Goal: Information Seeking & Learning: Learn about a topic

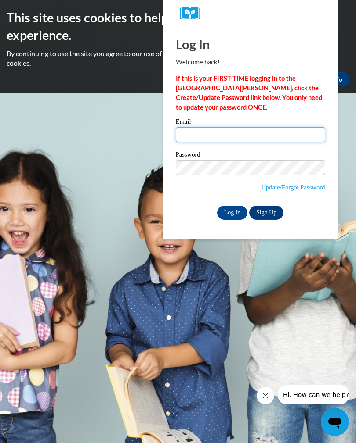
click at [230, 131] on input "Email" at bounding box center [250, 134] width 149 height 15
type input "hollyedge46@yahoo.com"
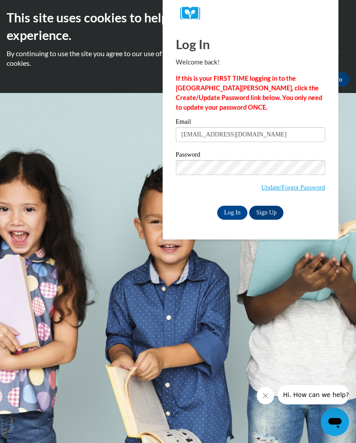
click at [237, 216] on input "Log In" at bounding box center [232, 213] width 31 height 14
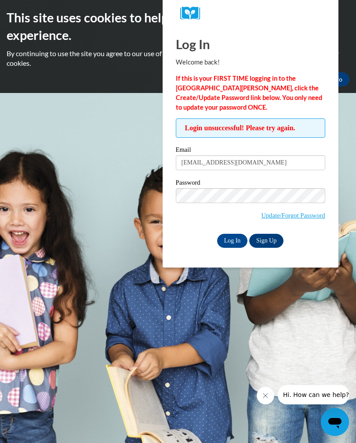
click at [299, 215] on link "Update/Forgot Password" at bounding box center [293, 215] width 64 height 7
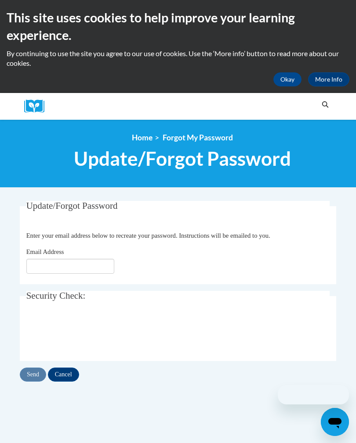
click at [71, 269] on input "Email Address" at bounding box center [70, 266] width 88 height 15
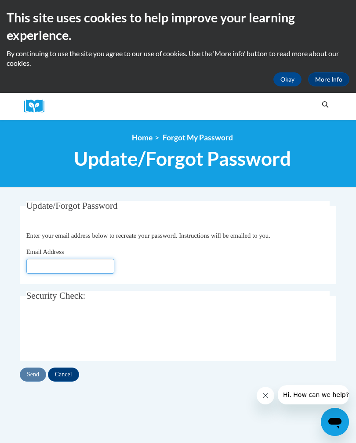
type input "[EMAIL_ADDRESS][DOMAIN_NAME]"
click at [36, 378] on input "Send" at bounding box center [33, 375] width 26 height 14
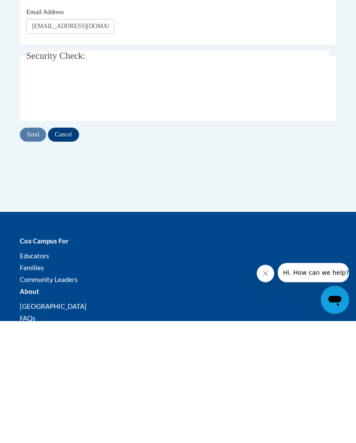
scroll to position [141, 0]
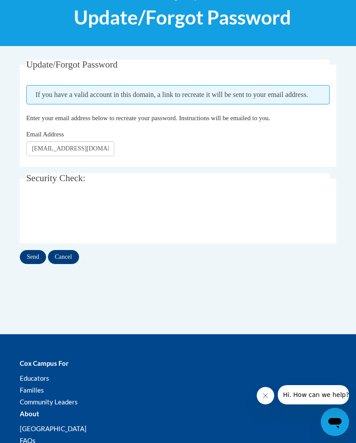
click at [35, 259] on input "Send" at bounding box center [33, 257] width 26 height 14
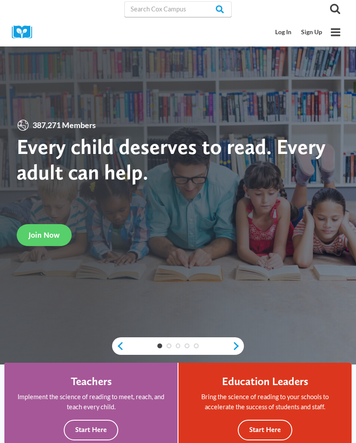
click at [292, 26] on link "Log In" at bounding box center [283, 32] width 26 height 16
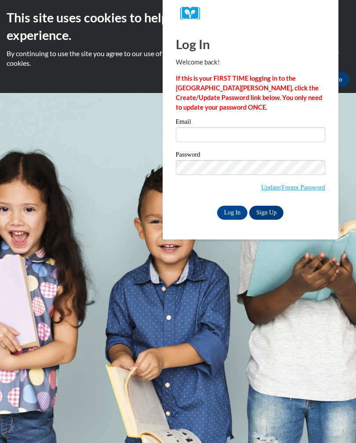
click at [230, 127] on input "Email" at bounding box center [250, 134] width 149 height 15
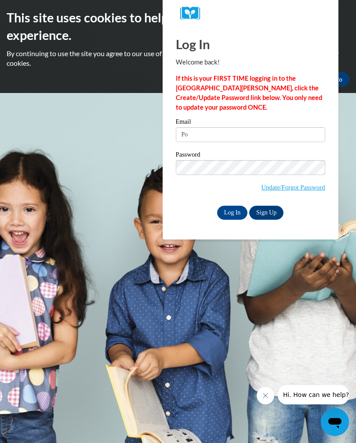
type input "P"
type input "hollyedge46@yahoo.com"
click at [235, 212] on input "Log In" at bounding box center [232, 213] width 31 height 14
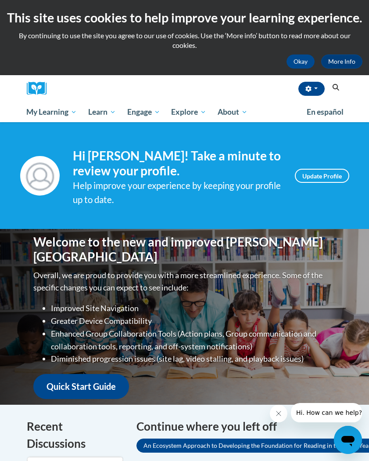
click at [0, 0] on span "My Course Progress" at bounding box center [0, 0] width 0 height 0
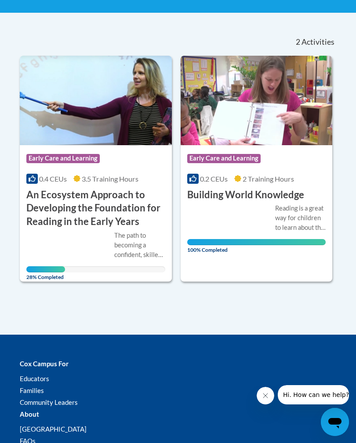
scroll to position [191, 0]
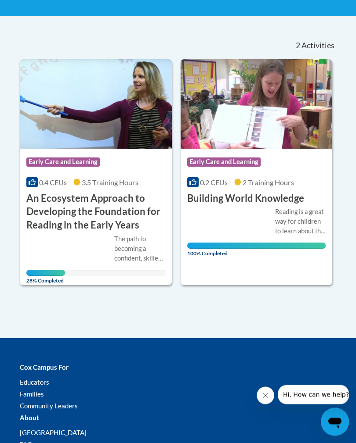
click at [145, 193] on h3 "An Ecosystem Approach to Developing the Foundation for Reading in the Early Yea…" at bounding box center [95, 212] width 139 height 40
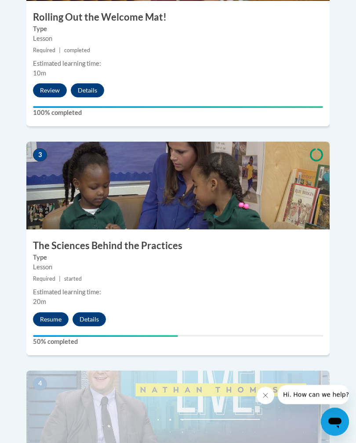
scroll to position [729, 0]
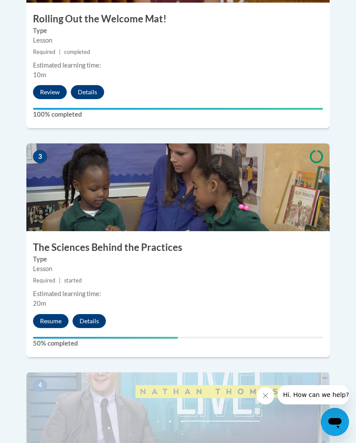
click at [54, 314] on button "Resume" at bounding box center [51, 321] width 36 height 14
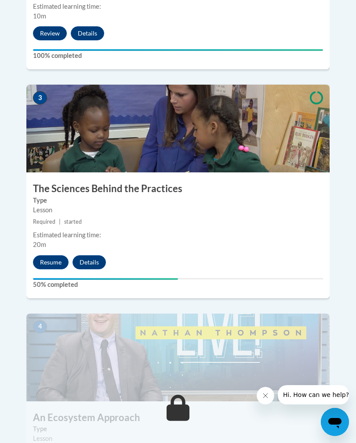
scroll to position [788, 0]
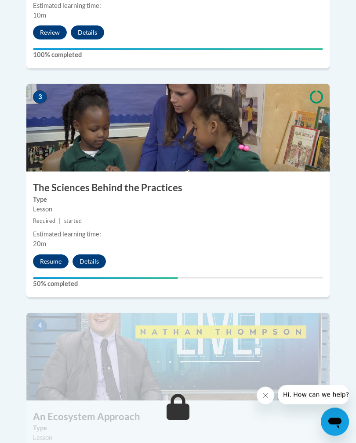
click at [59, 255] on button "Resume" at bounding box center [51, 262] width 36 height 14
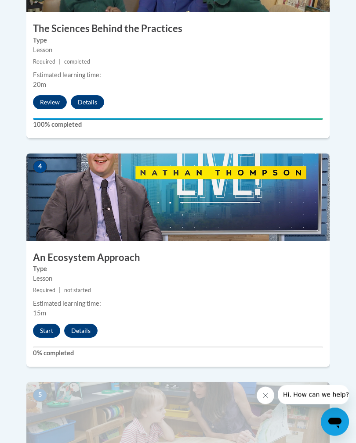
scroll to position [948, 0]
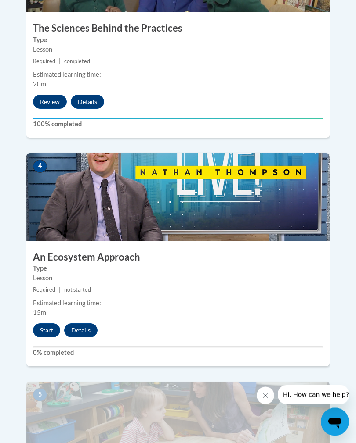
click at [48, 324] on button "Start" at bounding box center [46, 331] width 27 height 14
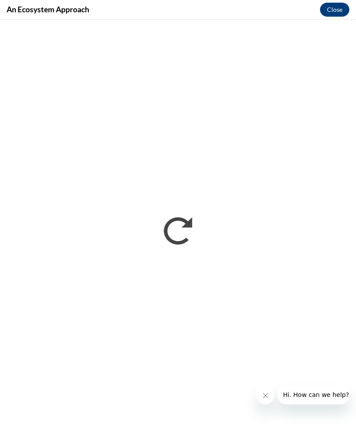
scroll to position [0, 0]
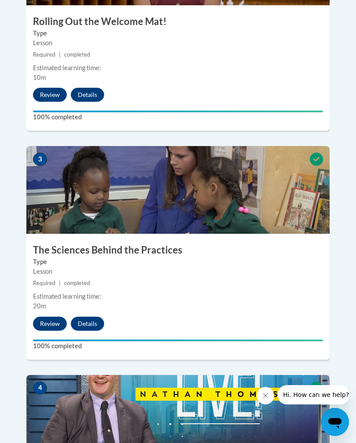
scroll to position [721, 0]
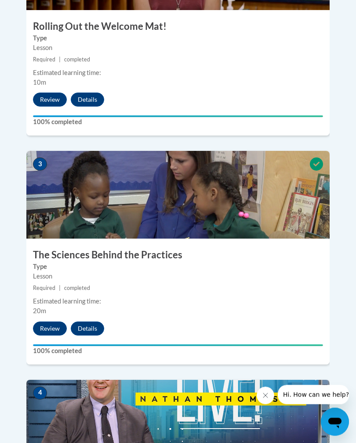
click at [218, 212] on img at bounding box center [177, 195] width 303 height 88
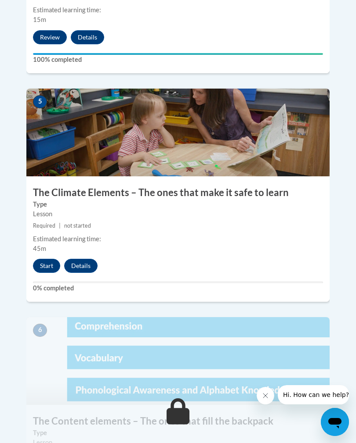
scroll to position [1219, 0]
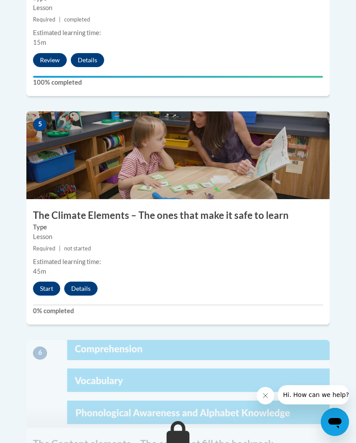
click at [43, 282] on button "Start" at bounding box center [46, 289] width 27 height 14
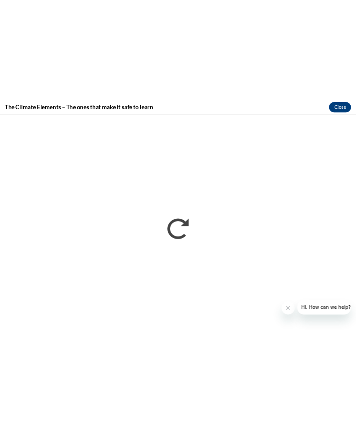
scroll to position [2238, 0]
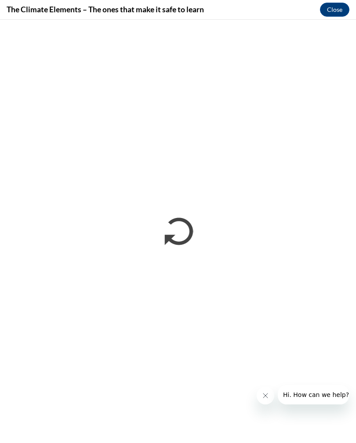
click at [265, 397] on icon "Close message from company" at bounding box center [265, 395] width 7 height 7
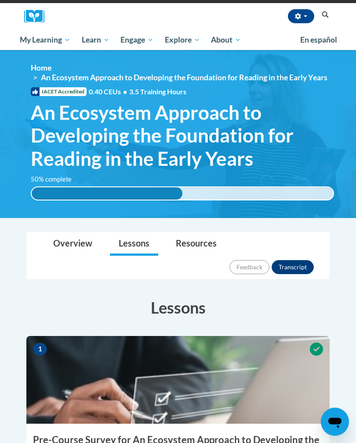
scroll to position [88, 0]
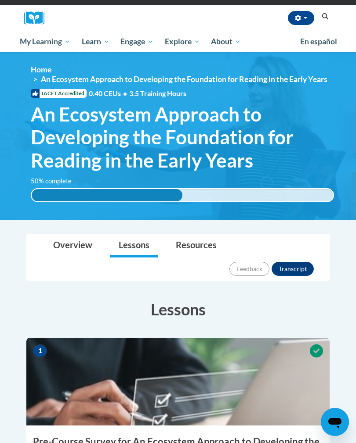
click at [234, 155] on span "An Ecosystem Approach to Developing the Foundation for Reading in the Early Yea…" at bounding box center [182, 137] width 303 height 69
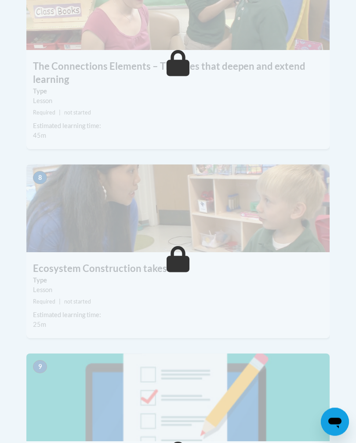
scroll to position [1785, 0]
